Goal: Task Accomplishment & Management: Use online tool/utility

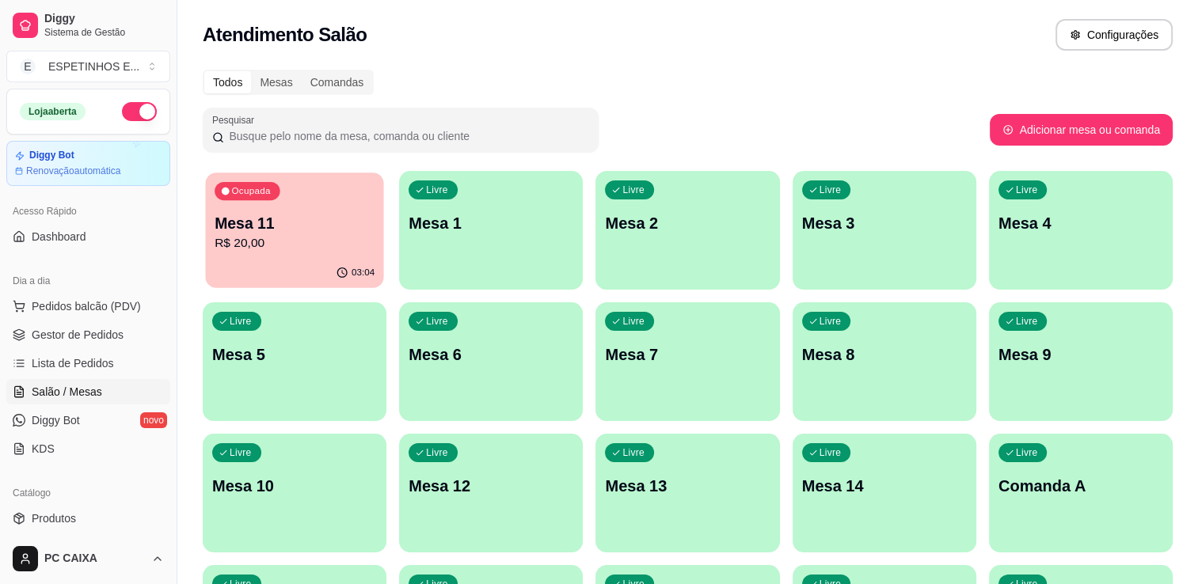
click at [306, 227] on p "Mesa 11" at bounding box center [295, 223] width 160 height 21
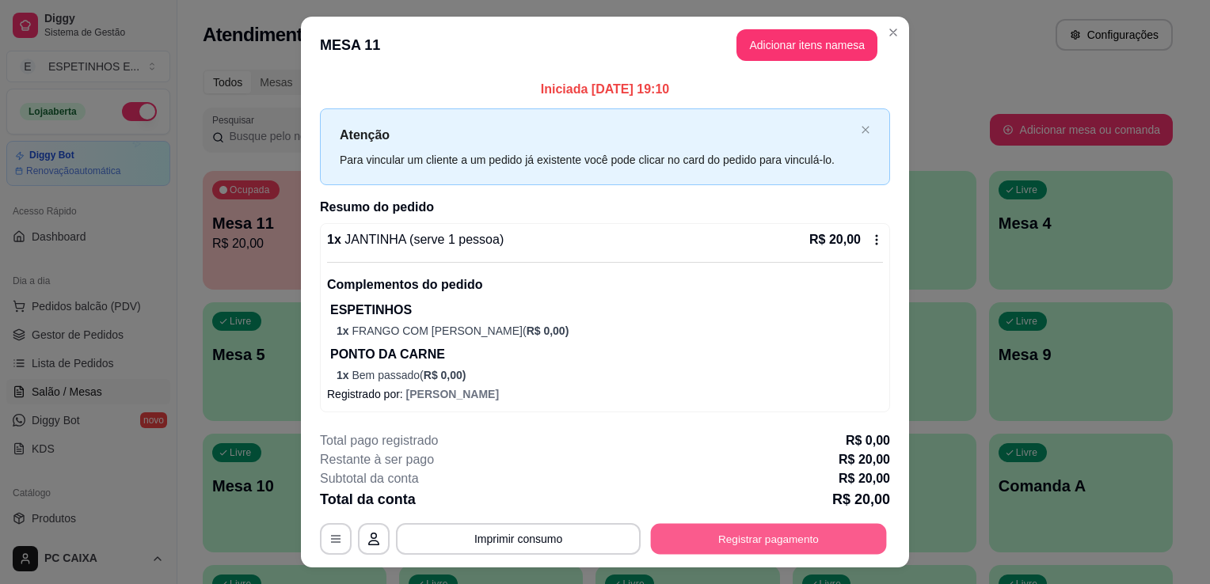
click at [679, 529] on button "Registrar pagamento" at bounding box center [769, 539] width 236 height 31
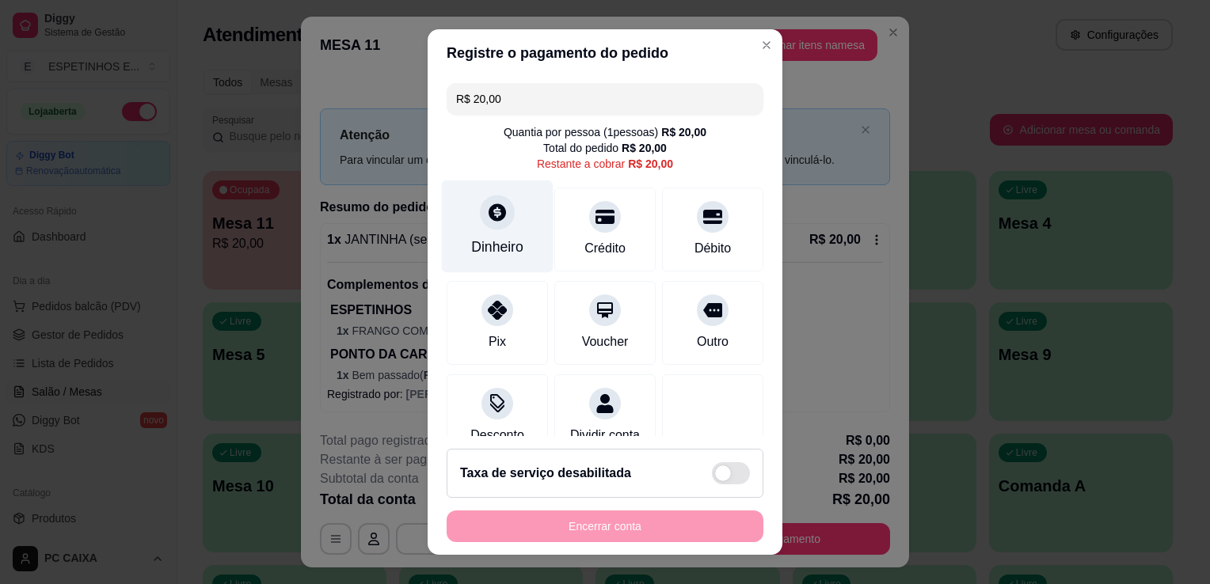
click at [485, 244] on div "Dinheiro" at bounding box center [497, 247] width 52 height 21
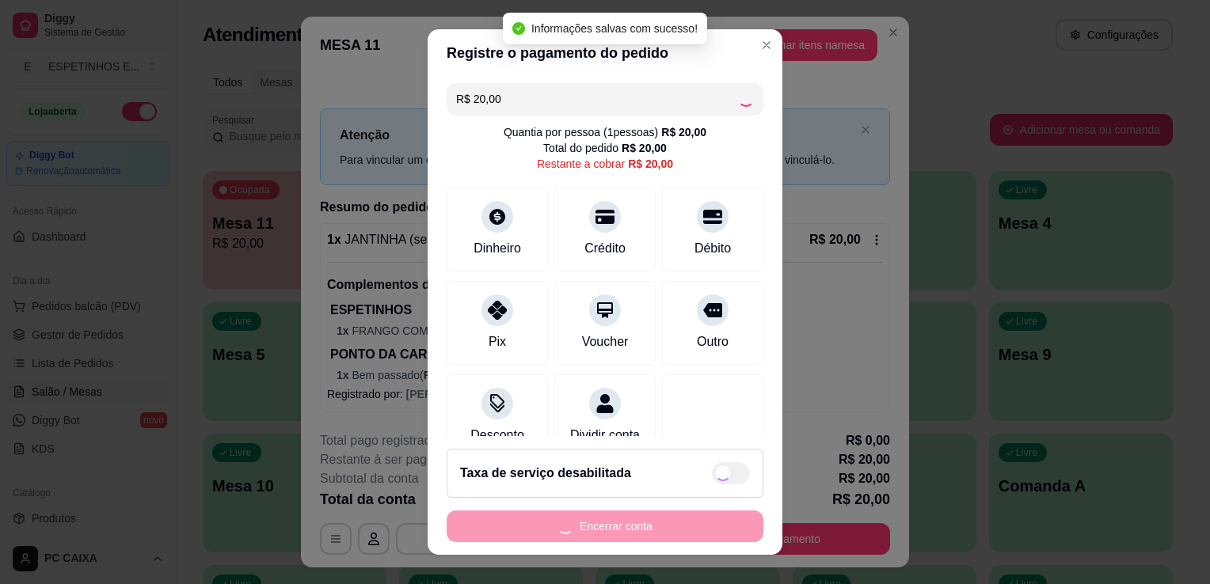
type input "R$ 0,00"
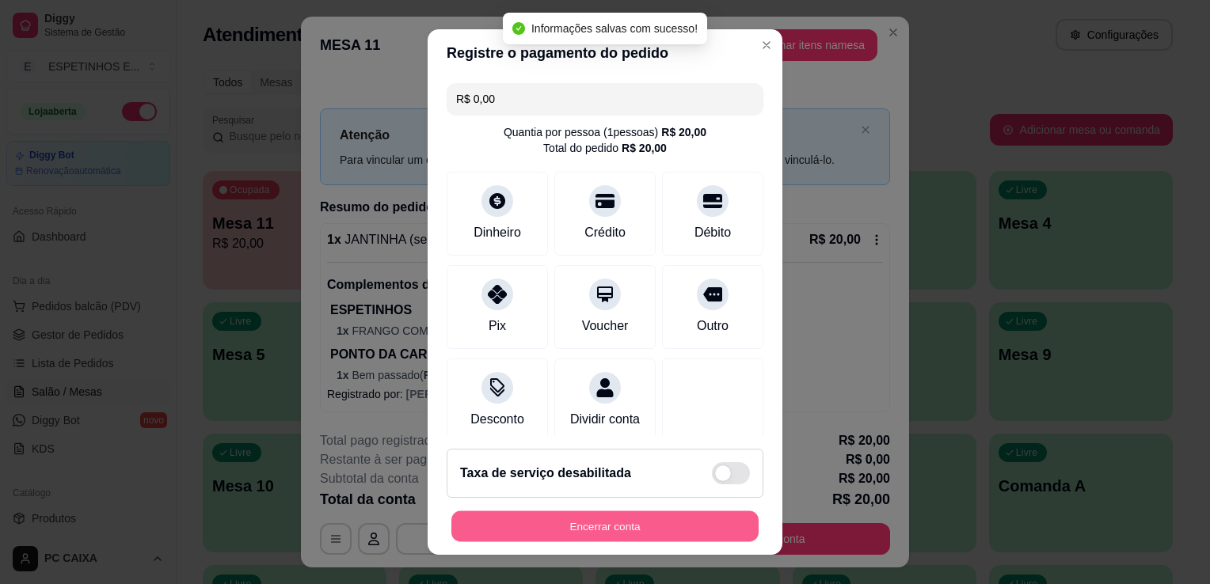
click at [602, 532] on button "Encerrar conta" at bounding box center [604, 527] width 307 height 31
